Goal: Navigation & Orientation: Find specific page/section

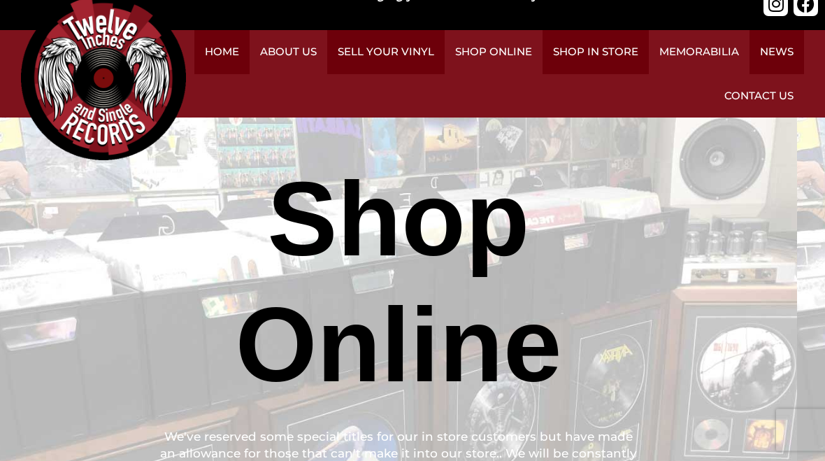
scroll to position [39, 0]
click at [38, 160] on img at bounding box center [103, 77] width 165 height 165
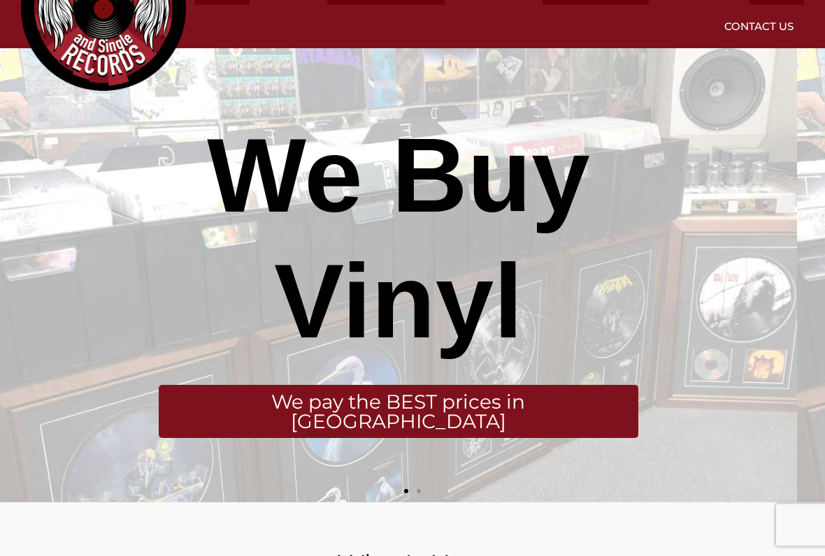
scroll to position [109, 0]
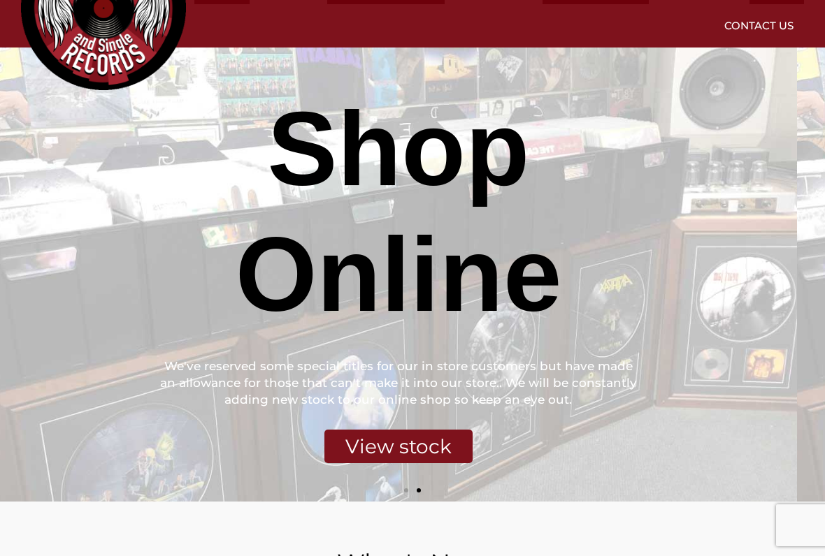
click at [186, 90] on img at bounding box center [103, 7] width 165 height 165
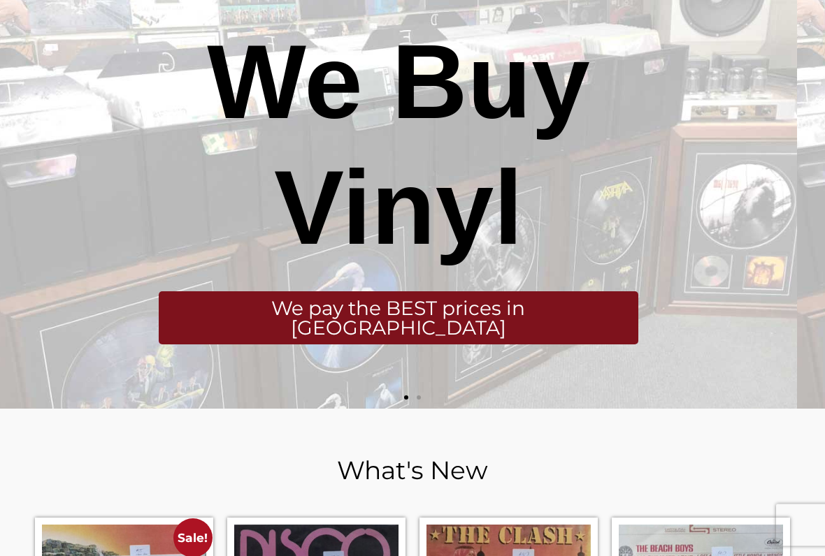
scroll to position [202, 0]
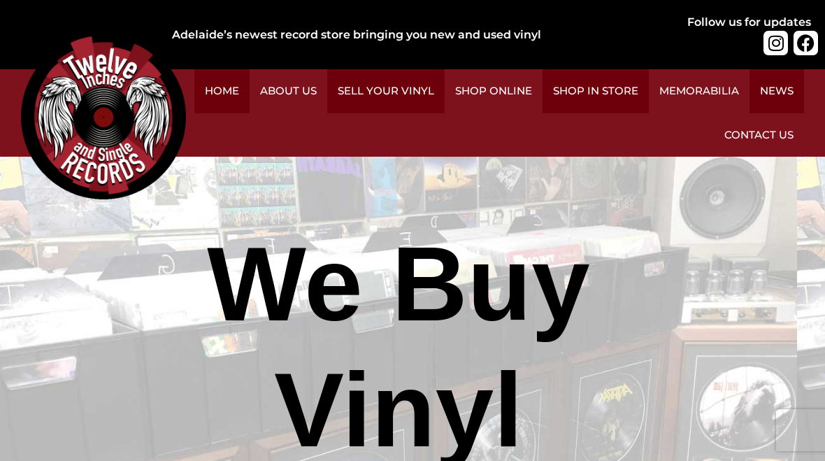
click at [39, 199] on img at bounding box center [103, 116] width 165 height 165
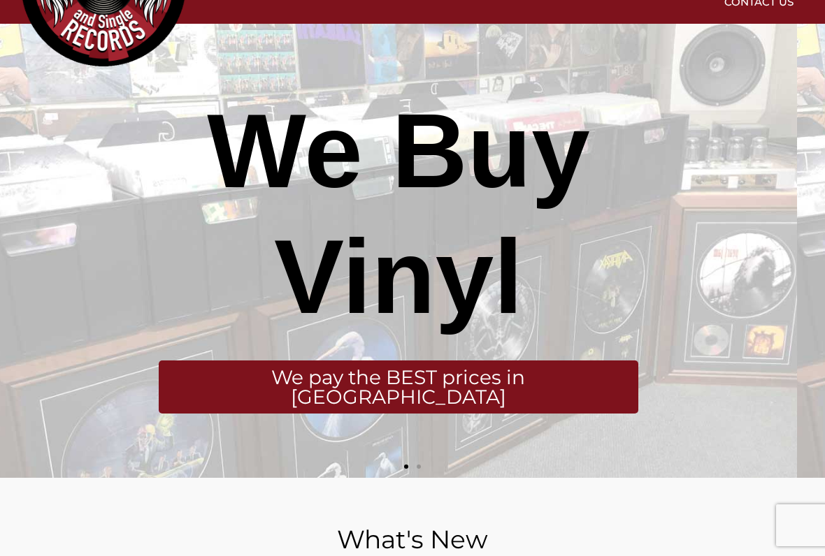
scroll to position [141, 0]
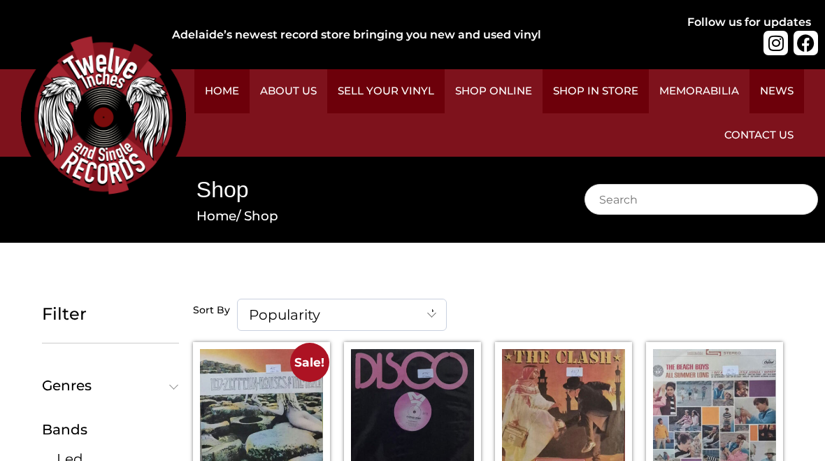
scroll to position [1, 0]
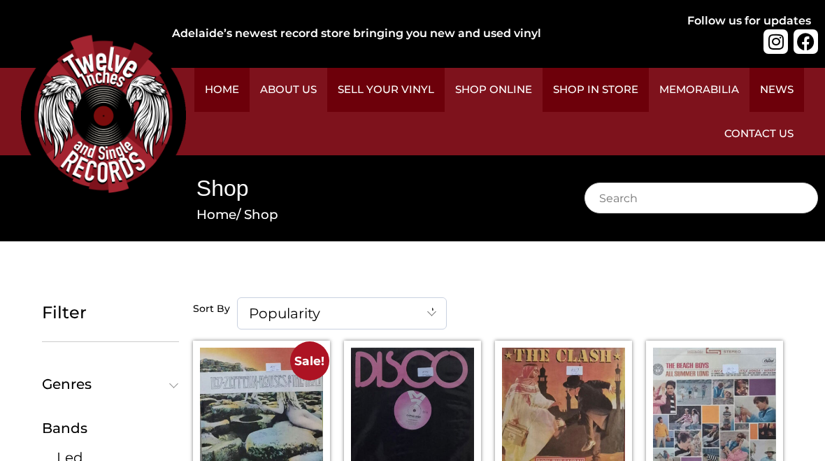
click at [249, 80] on link "Home" at bounding box center [221, 90] width 55 height 44
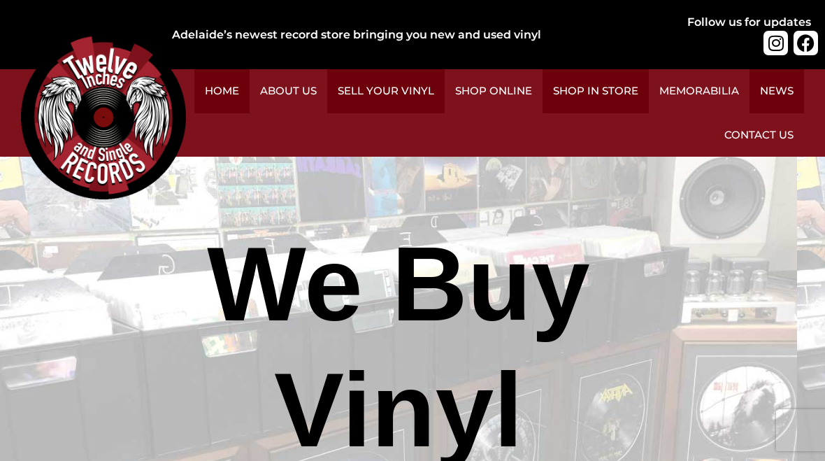
click at [786, 121] on link "Contact Us" at bounding box center [759, 135] width 90 height 44
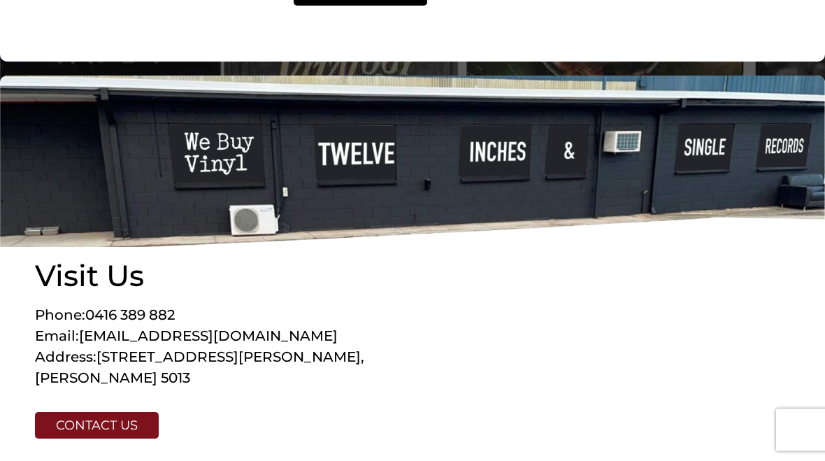
scroll to position [700, 0]
